Goal: Task Accomplishment & Management: Complete application form

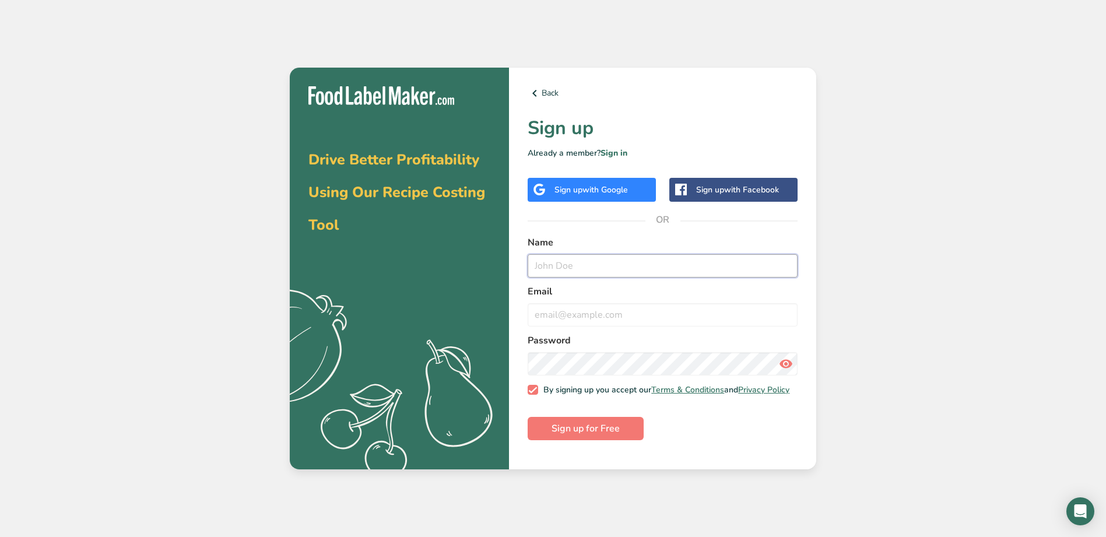
click at [580, 264] on input "text" at bounding box center [663, 265] width 270 height 23
type input "[PERSON_NAME]"
type input "[EMAIL_ADDRESS][DOMAIN_NAME]"
click at [583, 435] on span "Sign up for Free" at bounding box center [586, 429] width 68 height 14
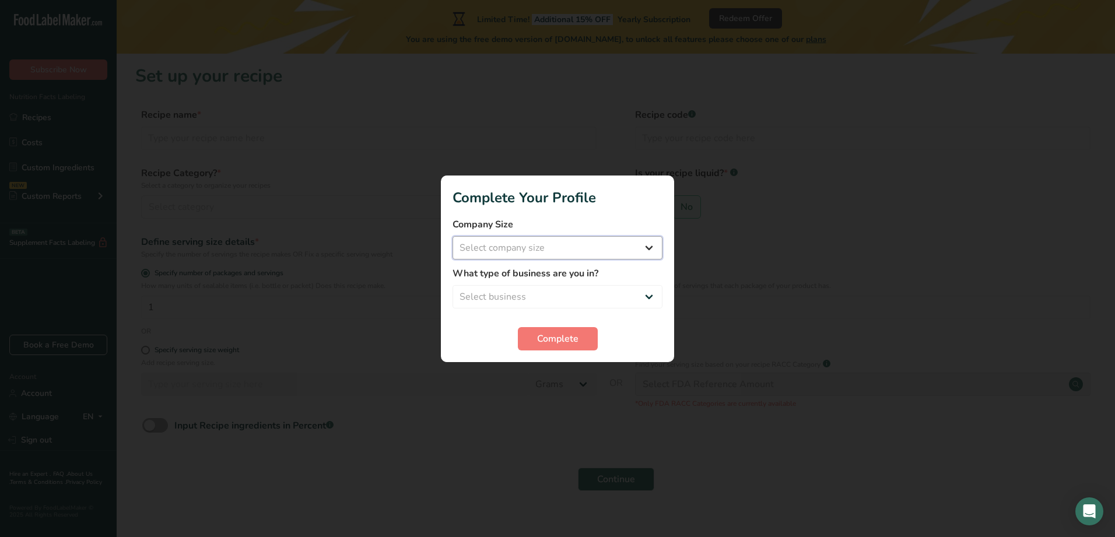
click at [549, 242] on select "Select company size Fewer than 10 Employees 10 to 50 Employees 51 to 500 Employ…" at bounding box center [558, 247] width 210 height 23
select select "1"
click at [453, 236] on select "Select company size Fewer than 10 Employees 10 to 50 Employees 51 to 500 Employ…" at bounding box center [558, 247] width 210 height 23
click at [541, 292] on select "Select business Packaged Food Manufacturer Restaurant & Cafe Bakery Meal Plans …" at bounding box center [558, 296] width 210 height 23
select select "8"
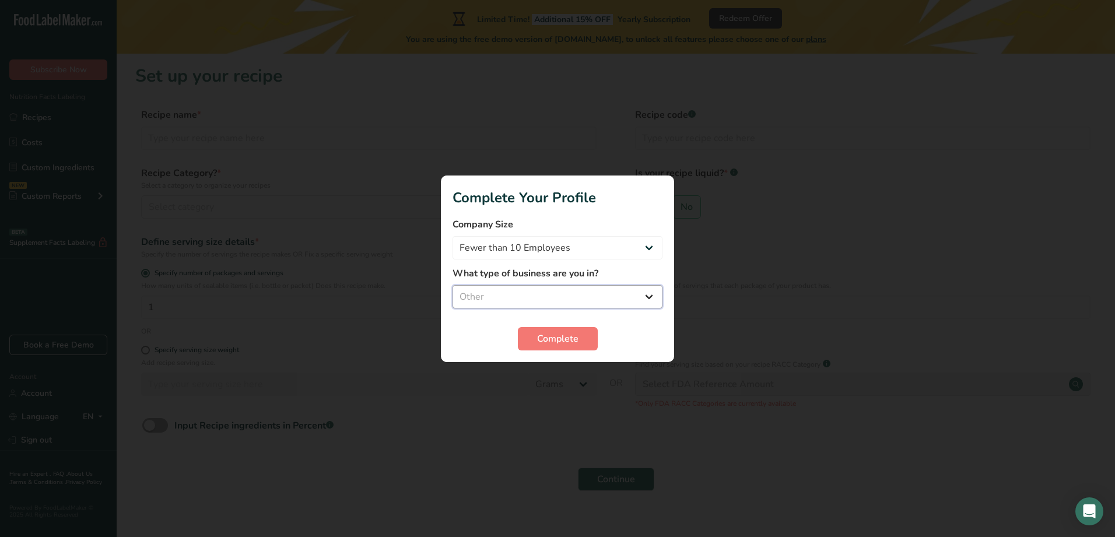
click at [453, 285] on select "Select business Packaged Food Manufacturer Restaurant & Cafe Bakery Meal Plans …" at bounding box center [558, 296] width 210 height 23
click at [565, 337] on span "Complete" at bounding box center [557, 339] width 41 height 14
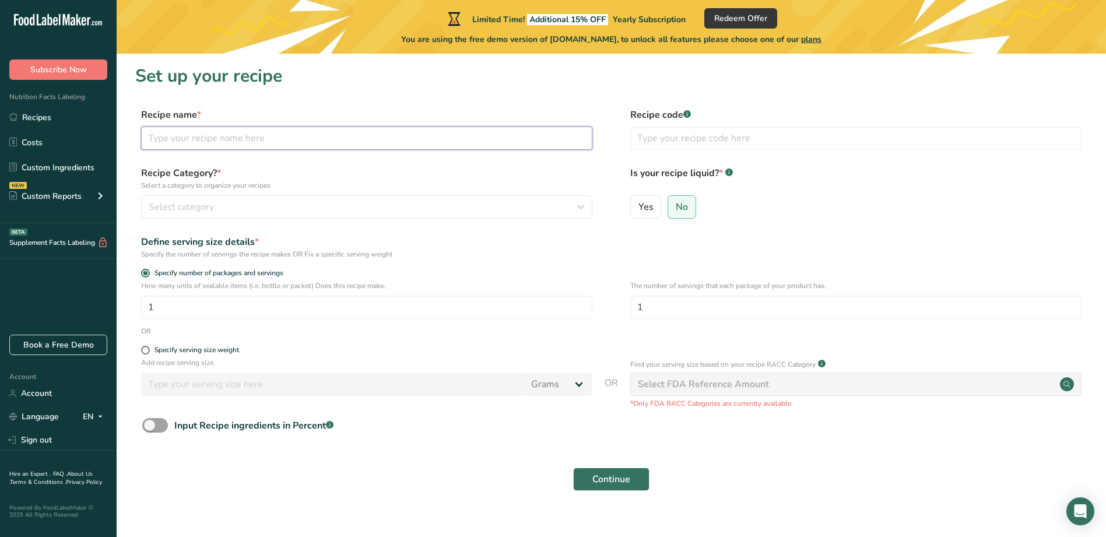
click at [247, 134] on input "text" at bounding box center [366, 138] width 451 height 23
type input "Air For Groups - Group Travel Made Easy"
click at [253, 211] on div "Select category" at bounding box center [363, 207] width 429 height 14
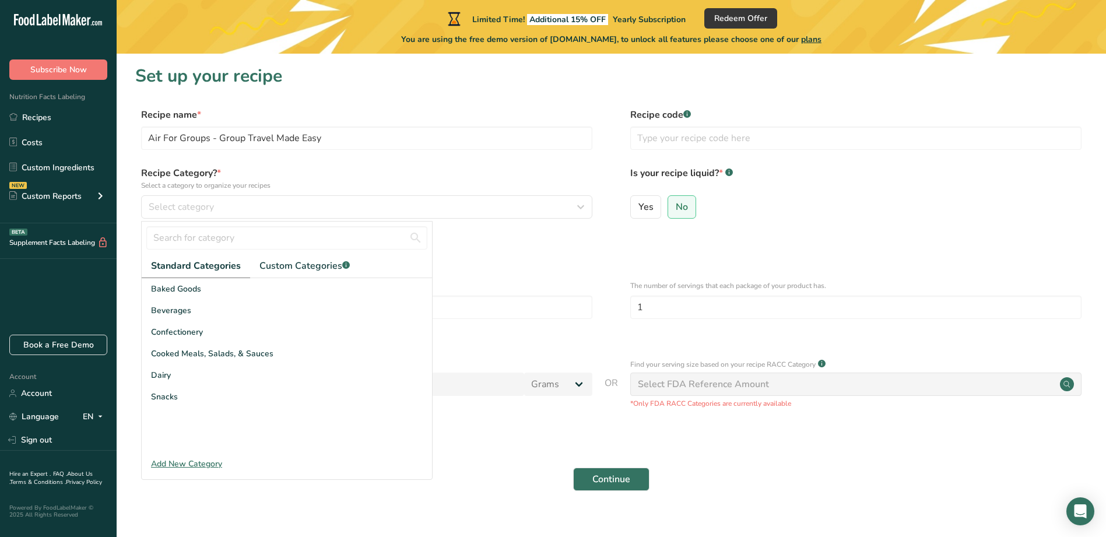
click at [192, 466] on div "Add New Category" at bounding box center [287, 464] width 290 height 12
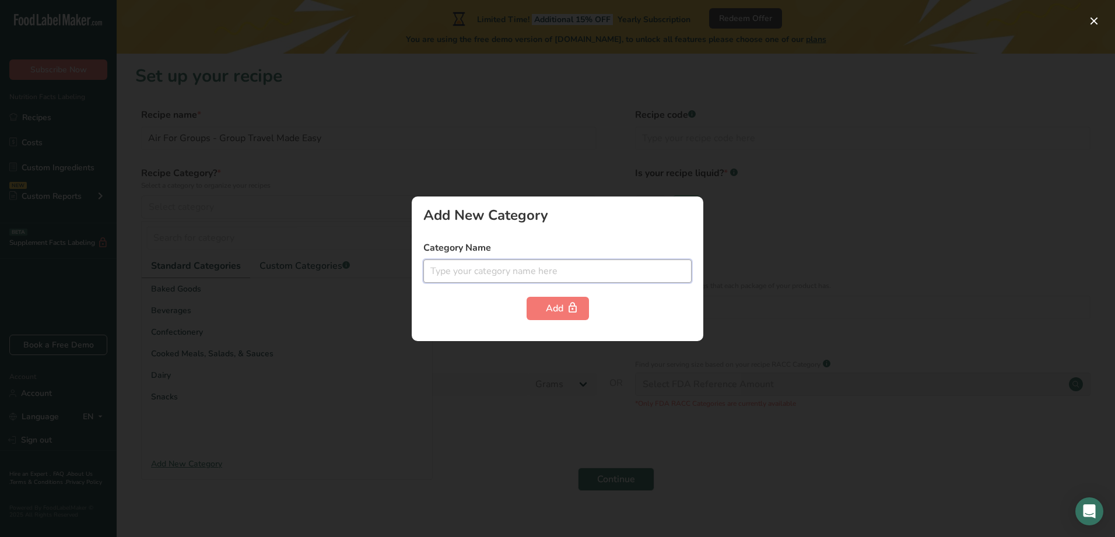
click at [485, 265] on input "text" at bounding box center [557, 271] width 268 height 23
type input "D"
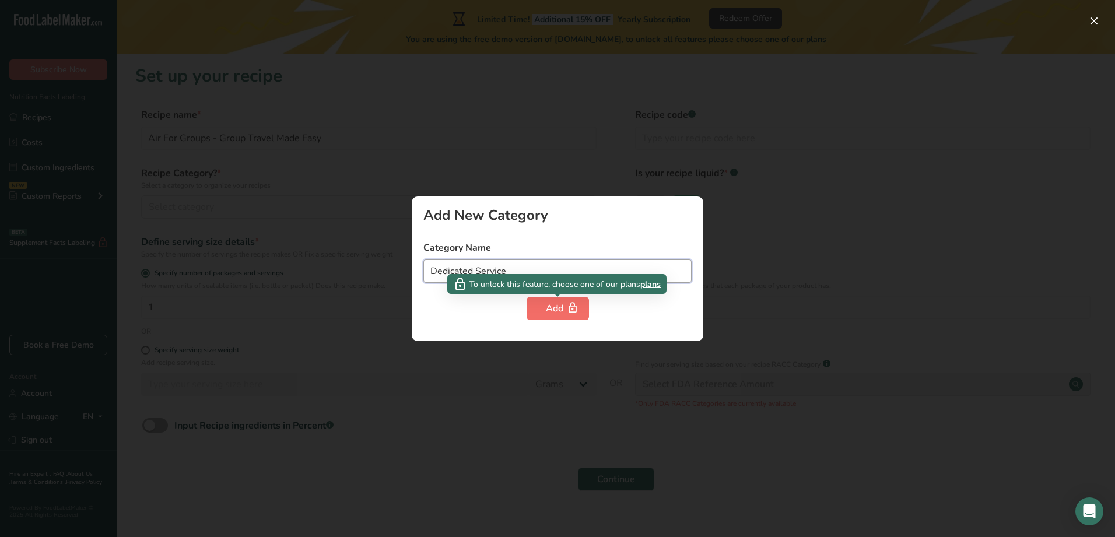
type input "Dedicated Service"
click at [560, 313] on div "Add" at bounding box center [558, 308] width 24 height 14
click at [548, 311] on div "Add" at bounding box center [558, 308] width 24 height 14
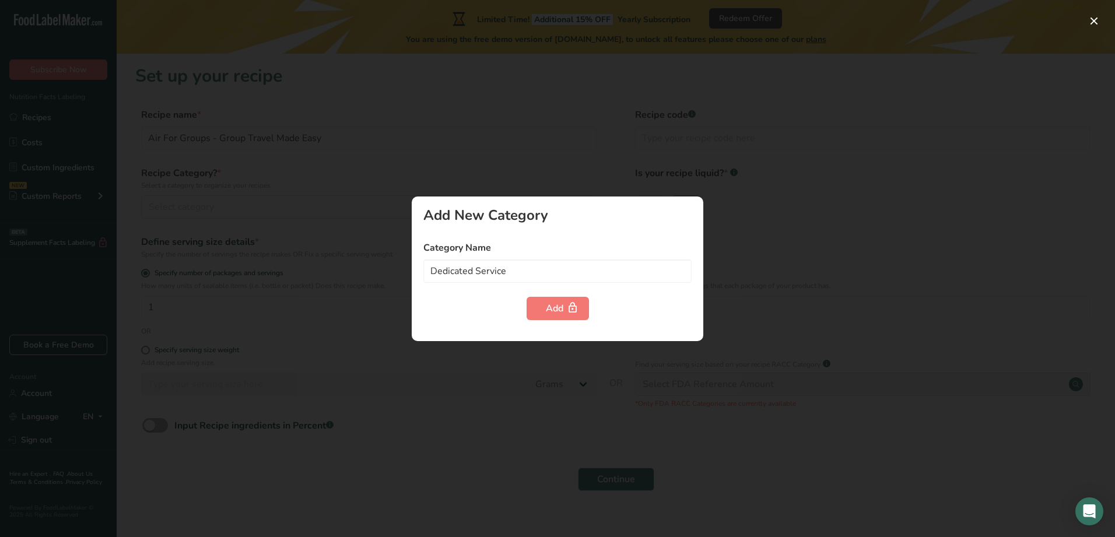
click at [667, 303] on div "Add" at bounding box center [557, 308] width 268 height 23
